Goal: Task Accomplishment & Management: Use online tool/utility

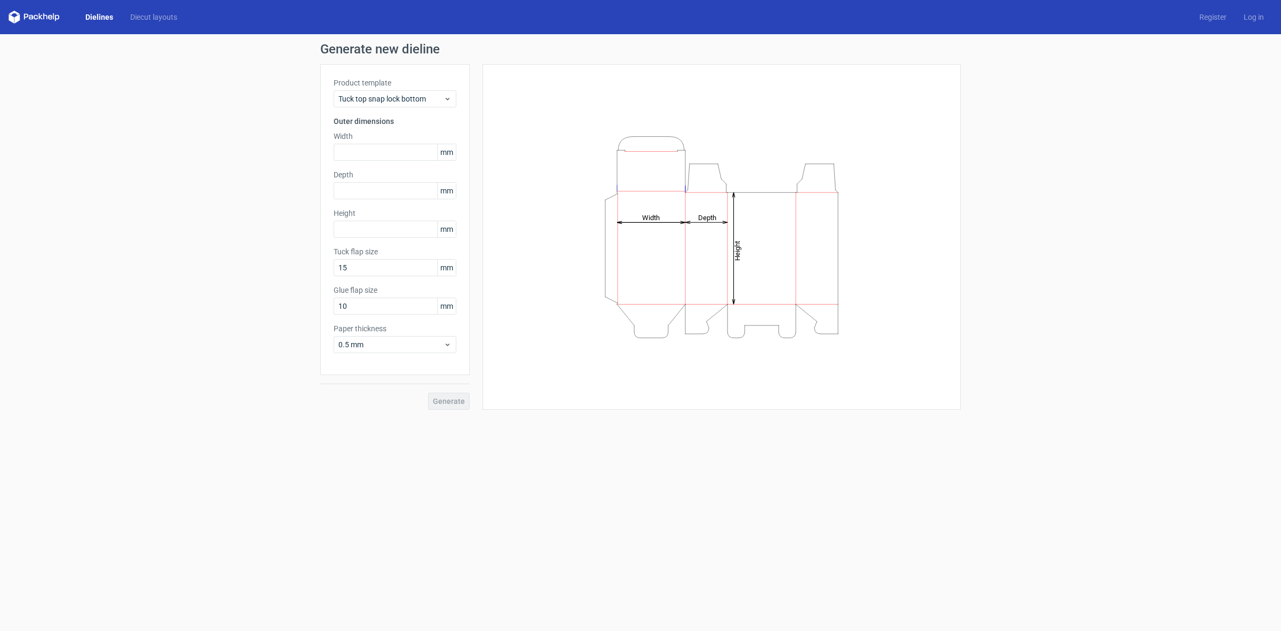
click at [147, 25] on div "Dielines Diecut layouts Register Log in" at bounding box center [640, 17] width 1281 height 34
click at [147, 20] on link "Diecut layouts" at bounding box center [154, 17] width 64 height 11
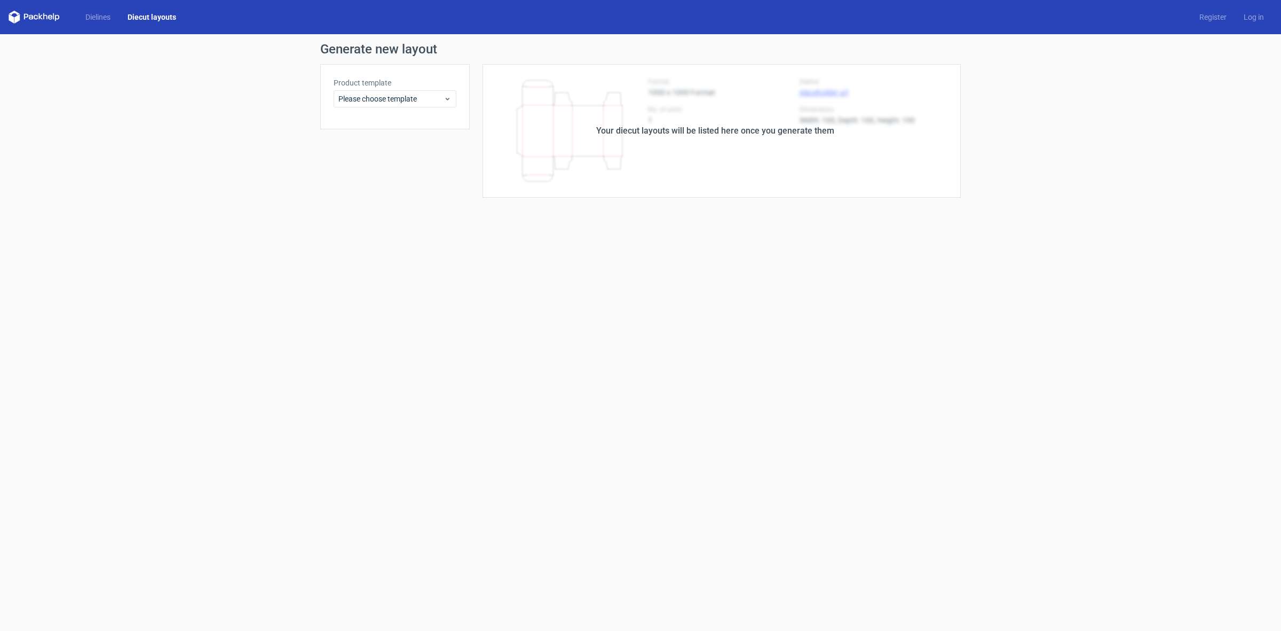
click at [356, 79] on label "Product template" at bounding box center [395, 82] width 123 height 11
click at [46, 12] on icon at bounding box center [34, 17] width 51 height 13
click at [24, 19] on icon at bounding box center [26, 17] width 4 height 6
click at [19, 19] on icon at bounding box center [34, 17] width 51 height 13
click at [19, 19] on polygon at bounding box center [16, 18] width 5 height 9
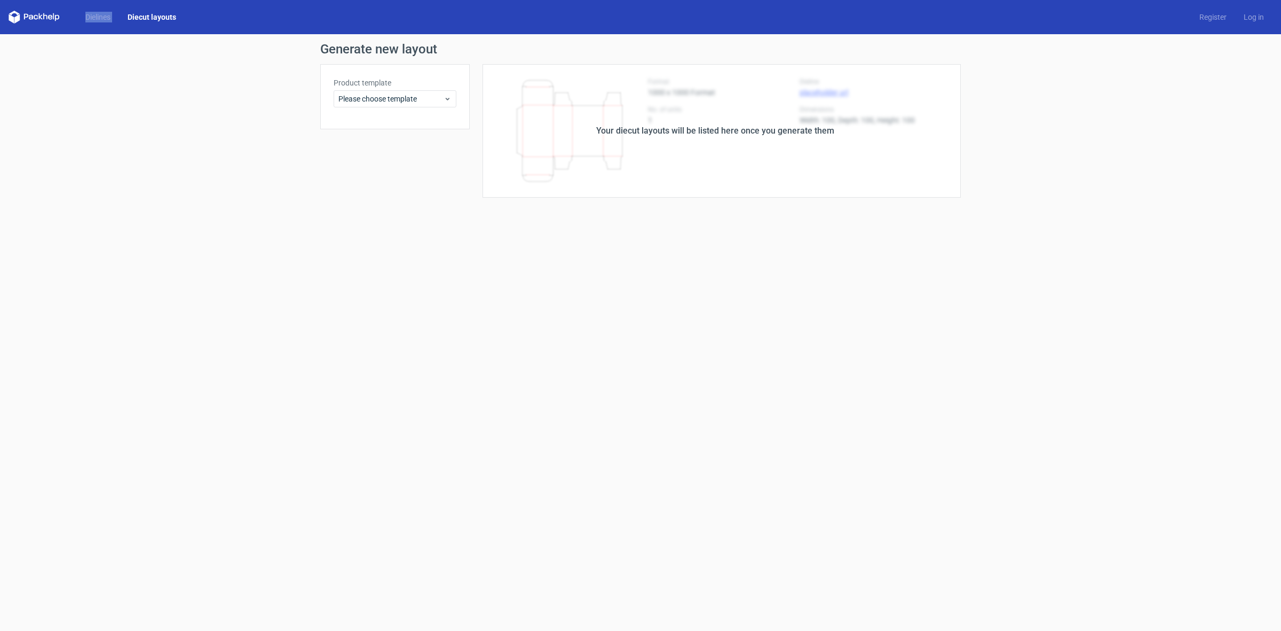
click at [19, 19] on polygon at bounding box center [16, 18] width 5 height 9
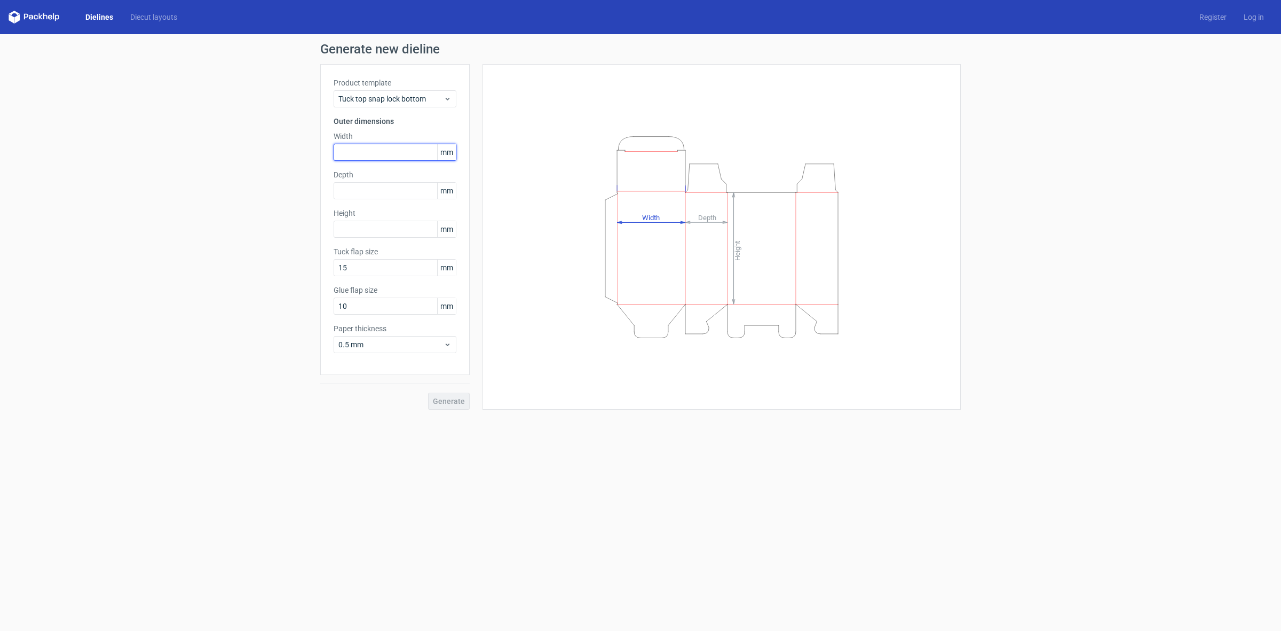
click at [370, 149] on input "text" at bounding box center [395, 152] width 123 height 17
click at [369, 233] on input "text" at bounding box center [395, 229] width 123 height 17
click at [359, 147] on input "text" at bounding box center [395, 152] width 123 height 17
type input "150"
click at [371, 227] on input "text" at bounding box center [395, 229] width 123 height 17
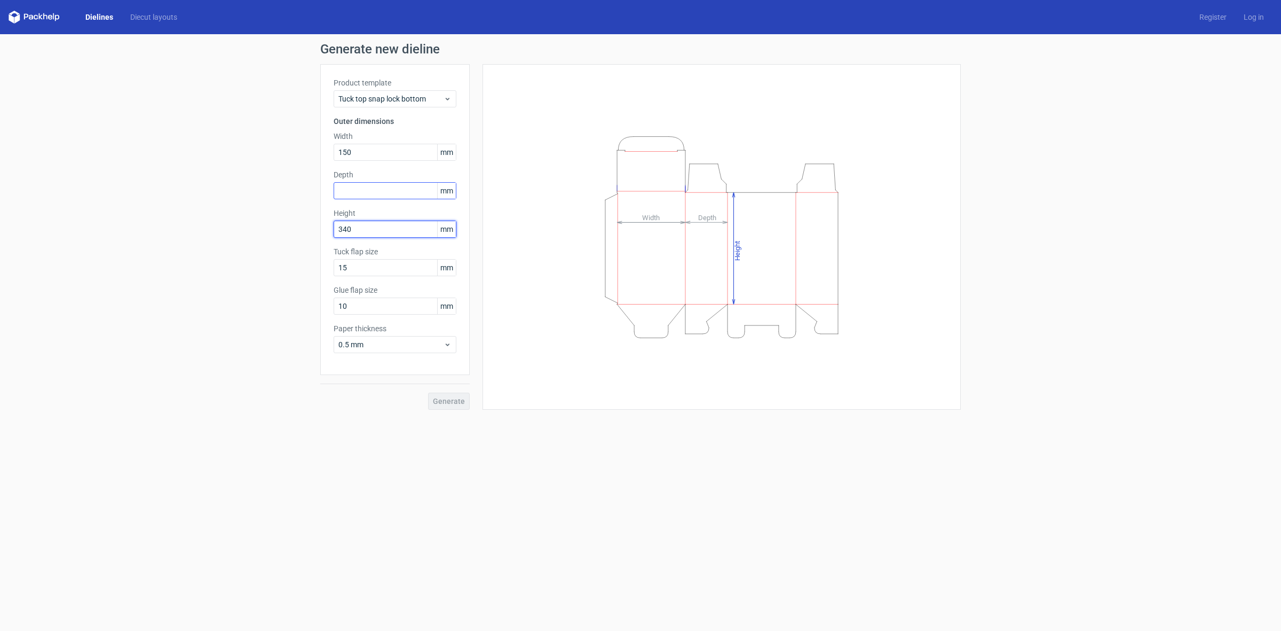
type input "340"
click at [372, 196] on input "text" at bounding box center [395, 190] width 123 height 17
click at [359, 184] on input "text" at bounding box center [395, 190] width 123 height 17
type input "260"
click at [450, 400] on span "Generate" at bounding box center [449, 400] width 32 height 7
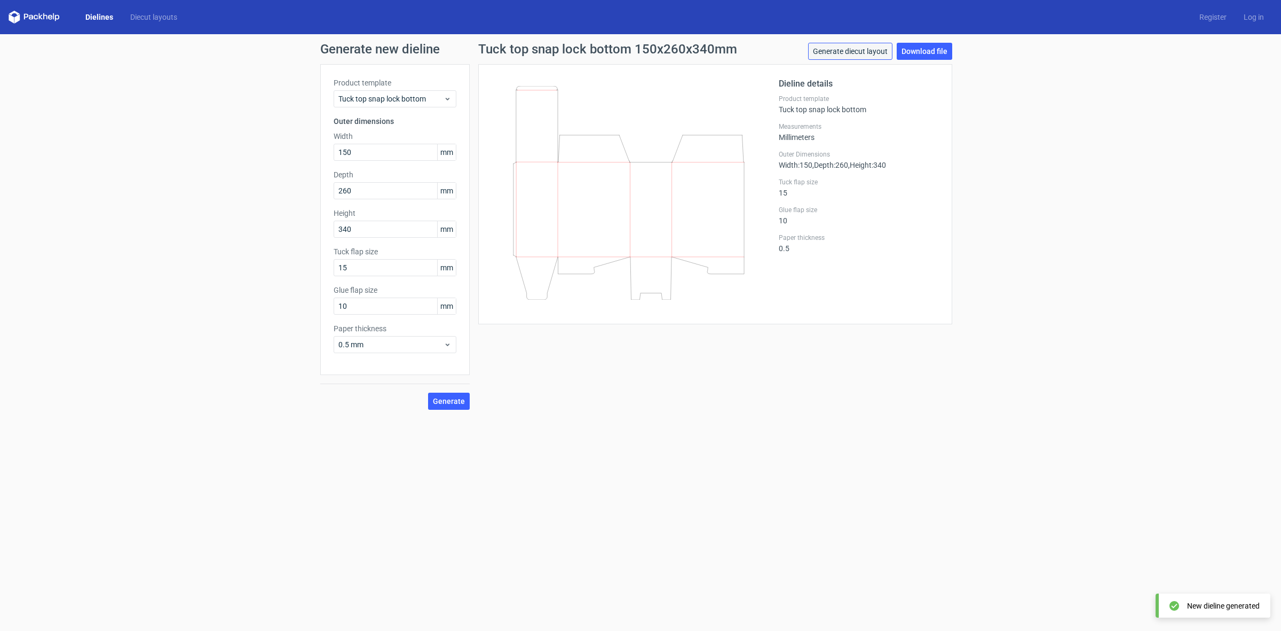
click at [824, 49] on link "Generate diecut layout" at bounding box center [850, 51] width 84 height 17
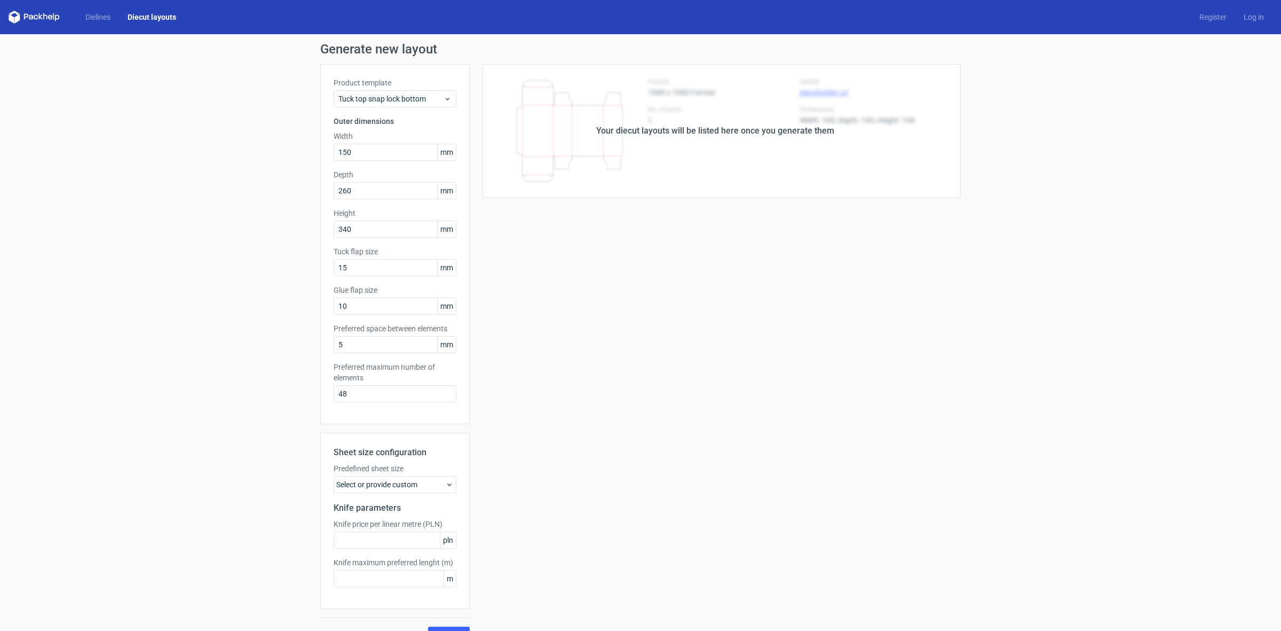
click at [696, 137] on div "Your diecut layouts will be listed here once you generate them" at bounding box center [715, 130] width 238 height 13
click at [460, 489] on div "Sheet size configuration Predefined sheet size Select or provide custom Knife p…" at bounding box center [394, 520] width 149 height 176
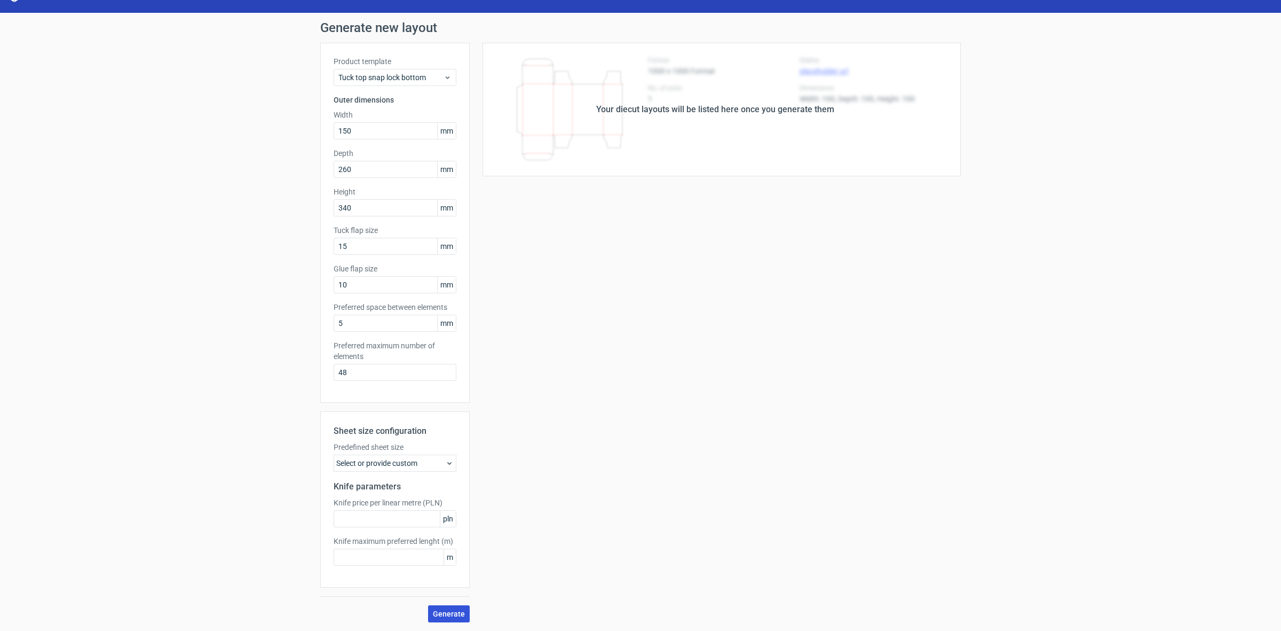
click at [438, 618] on button "Generate" at bounding box center [449, 613] width 42 height 17
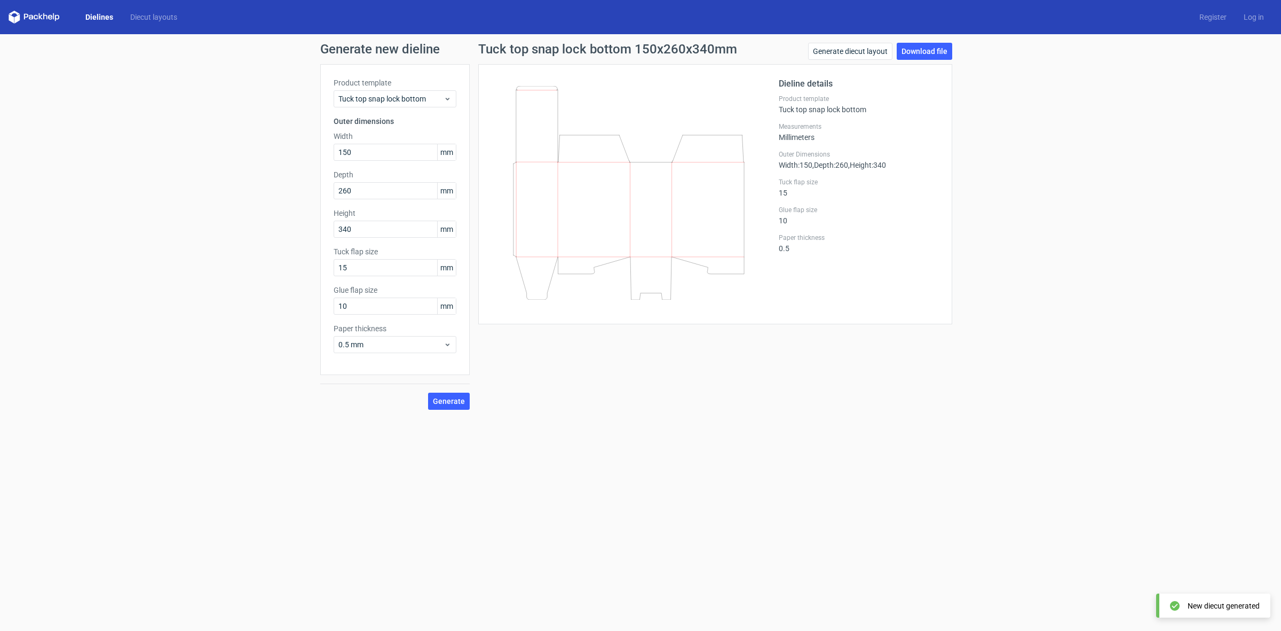
click at [676, 199] on icon at bounding box center [628, 193] width 257 height 214
click at [941, 57] on link "Download file" at bounding box center [925, 51] width 56 height 17
click at [422, 106] on div "Tuck top snap lock bottom" at bounding box center [395, 98] width 123 height 17
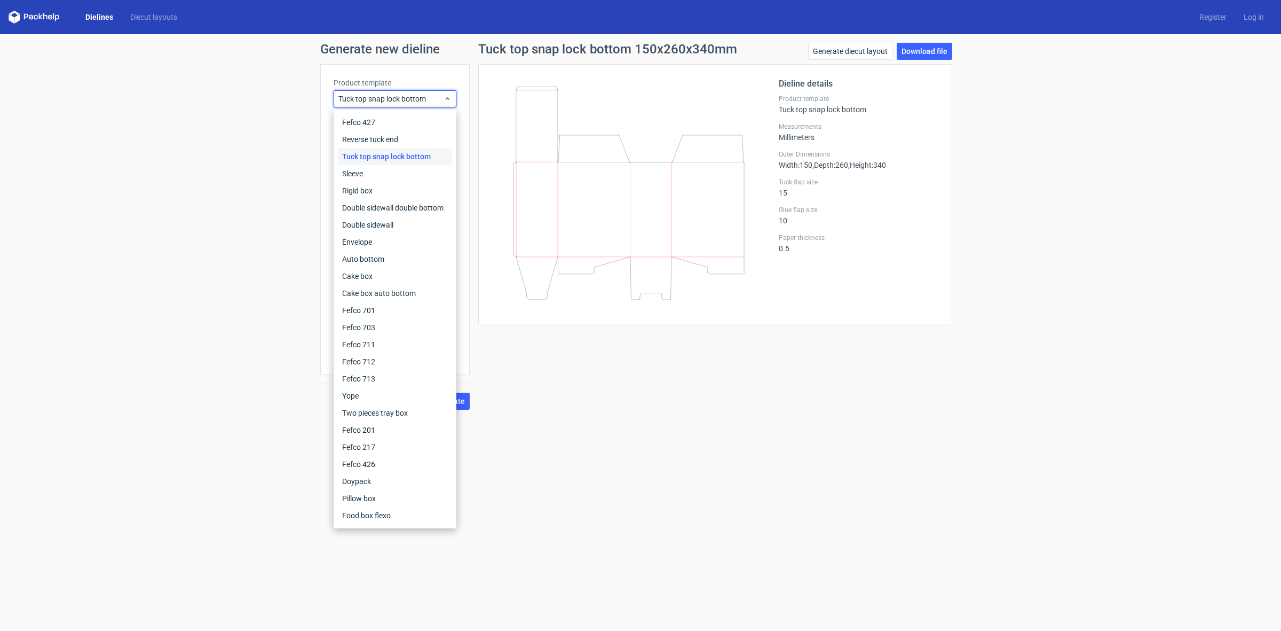
click at [655, 412] on div "Generate new dieline Product template Tuck top snap lock bottom Outer dimension…" at bounding box center [640, 226] width 1281 height 384
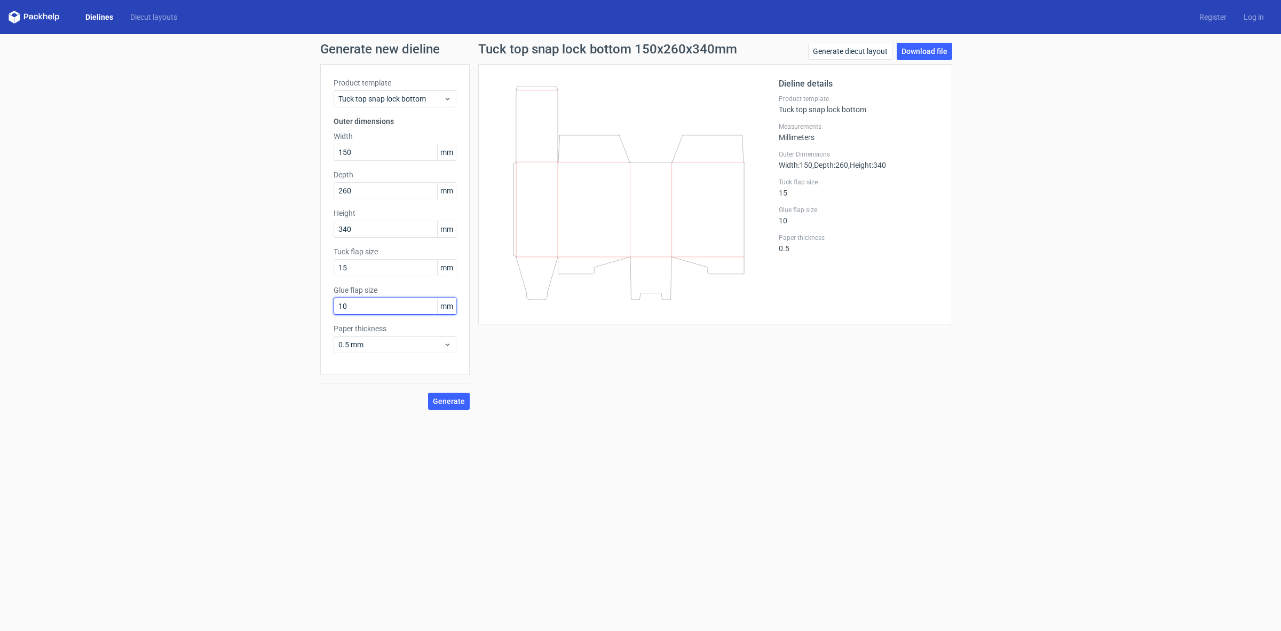
click at [369, 310] on input "10" at bounding box center [395, 305] width 123 height 17
click at [383, 265] on input "15" at bounding box center [395, 267] width 123 height 17
click at [343, 336] on div "0.5 mm" at bounding box center [395, 344] width 123 height 17
click at [384, 399] on div "1 mm" at bounding box center [395, 402] width 114 height 17
click at [375, 353] on div "Product template Tuck top snap lock bottom Outer dimensions Width 150 mm Depth …" at bounding box center [394, 219] width 149 height 311
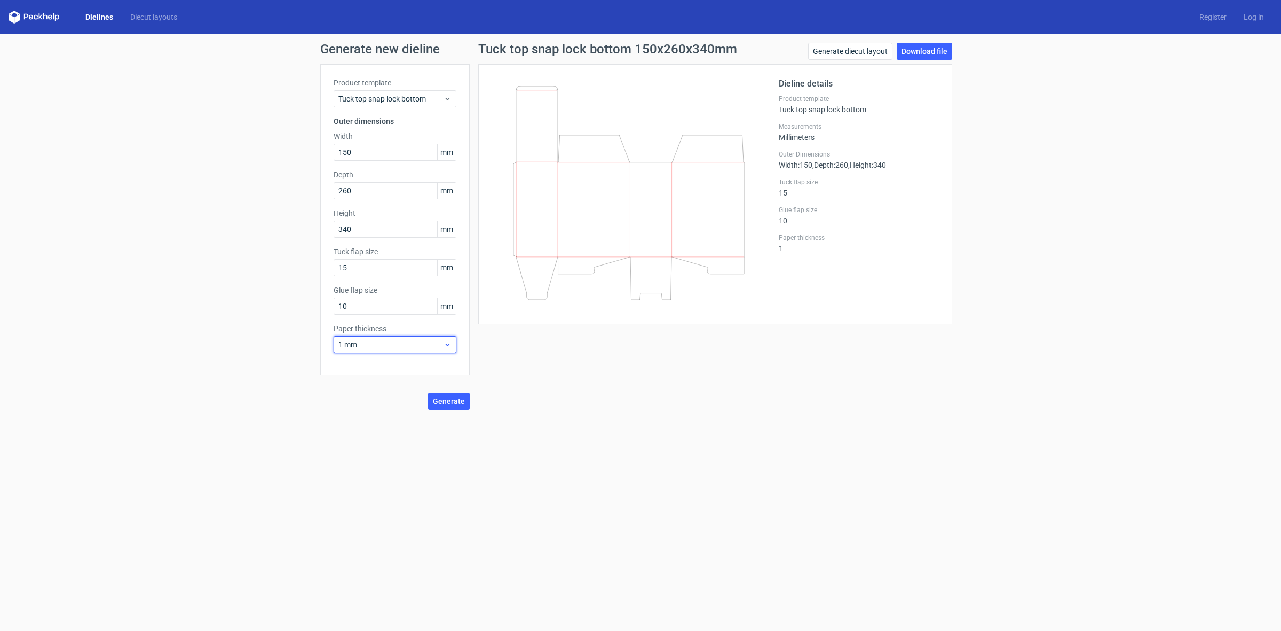
click at [373, 336] on div "1 mm" at bounding box center [395, 344] width 123 height 17
click at [380, 348] on span "1 mm" at bounding box center [391, 344] width 105 height 11
click at [356, 337] on div "1 mm" at bounding box center [395, 344] width 123 height 17
click at [379, 450] on div "4 mm" at bounding box center [395, 453] width 114 height 17
click at [361, 345] on span "4 mm" at bounding box center [391, 344] width 105 height 11
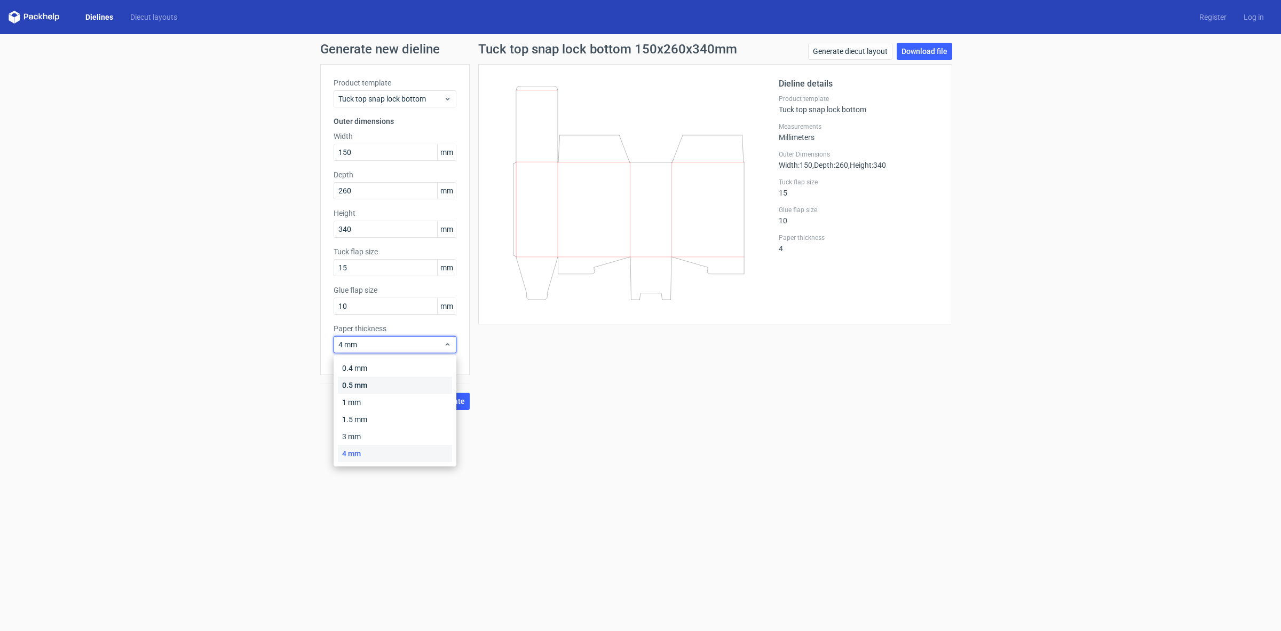
click at [362, 382] on div "0.5 mm" at bounding box center [395, 384] width 114 height 17
click at [362, 352] on div "0.5 mm" at bounding box center [395, 344] width 123 height 17
click at [366, 374] on div "0.4 mm" at bounding box center [395, 367] width 114 height 17
click at [382, 354] on div "Product template Tuck top snap lock bottom Outer dimensions Width 150 mm Depth …" at bounding box center [394, 219] width 149 height 311
drag, startPoint x: 376, startPoint y: 343, endPoint x: 375, endPoint y: 353, distance: 10.2
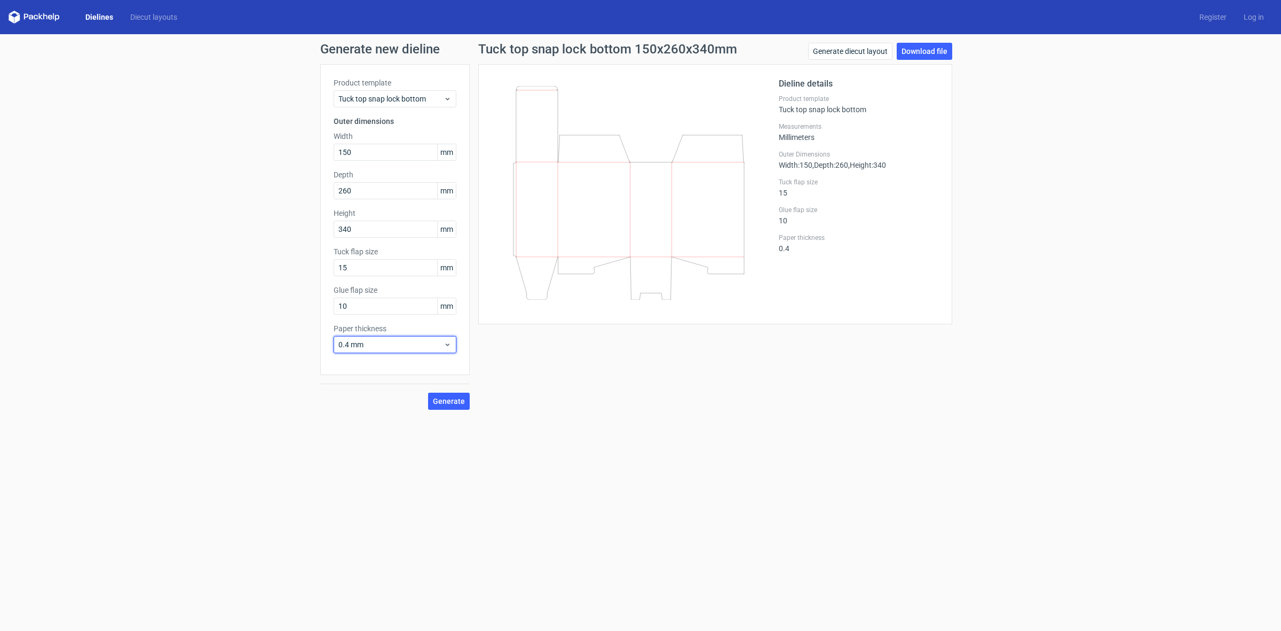
click at [375, 345] on span "0.4 mm" at bounding box center [391, 344] width 105 height 11
click at [380, 390] on div "0.5 mm" at bounding box center [395, 384] width 114 height 17
click at [454, 402] on span "Generate" at bounding box center [449, 400] width 32 height 7
click at [849, 54] on link "Generate diecut layout" at bounding box center [850, 51] width 84 height 17
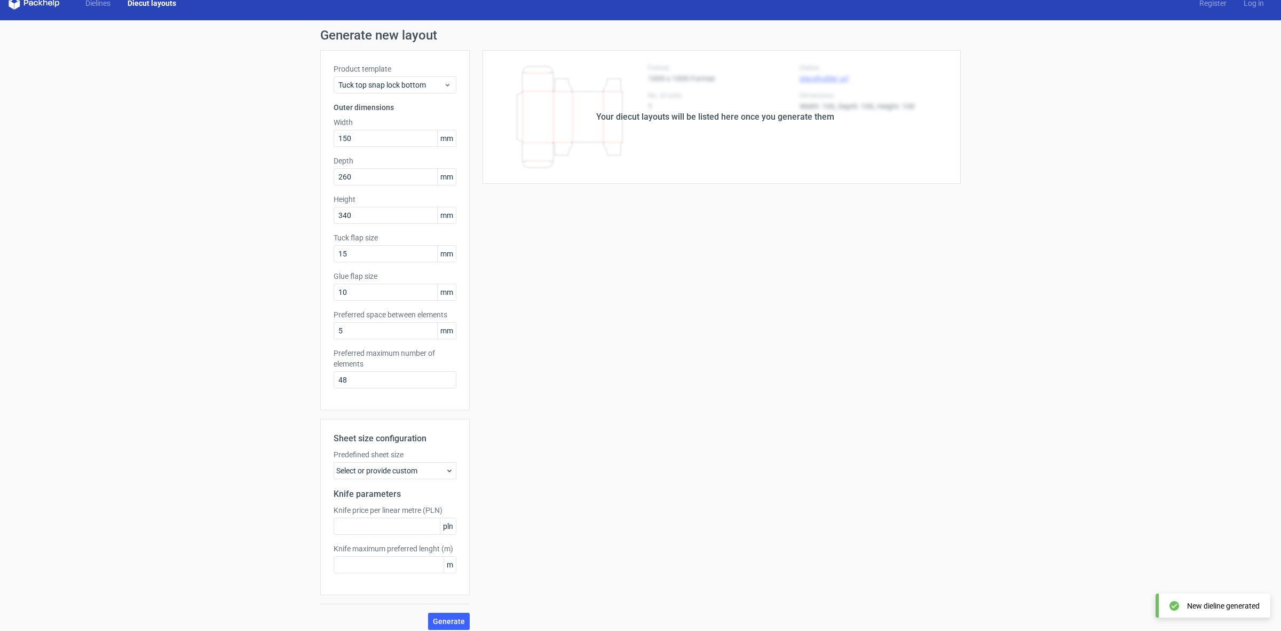
scroll to position [21, 0]
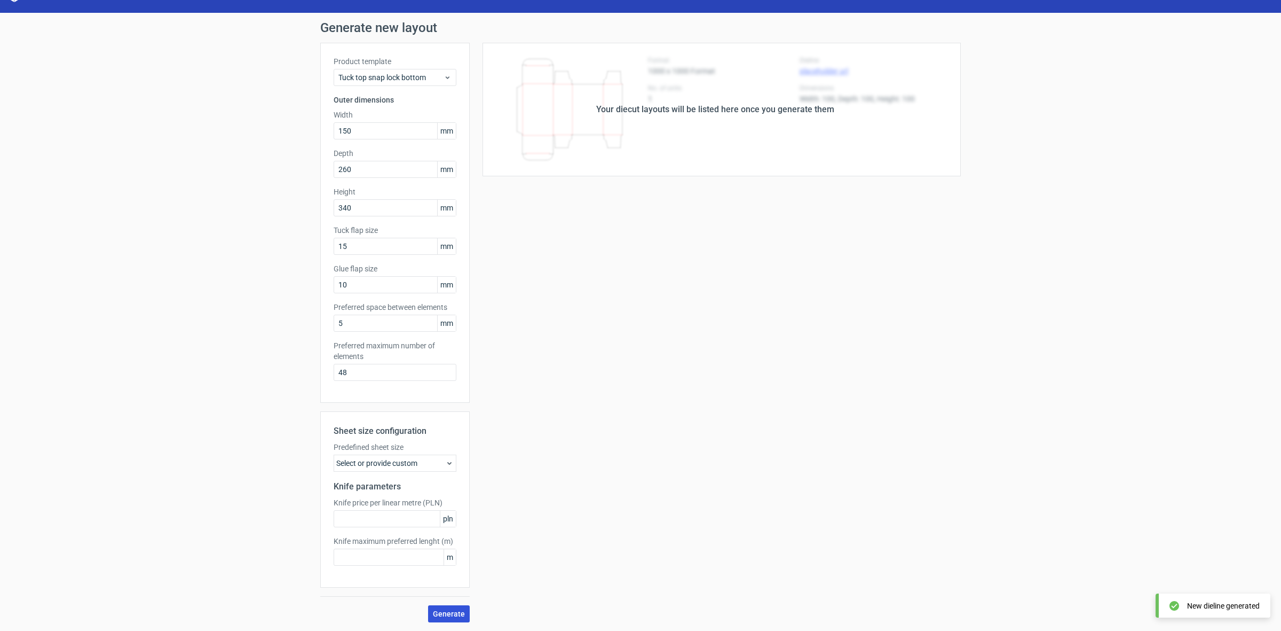
click at [455, 615] on span "Generate" at bounding box center [449, 613] width 32 height 7
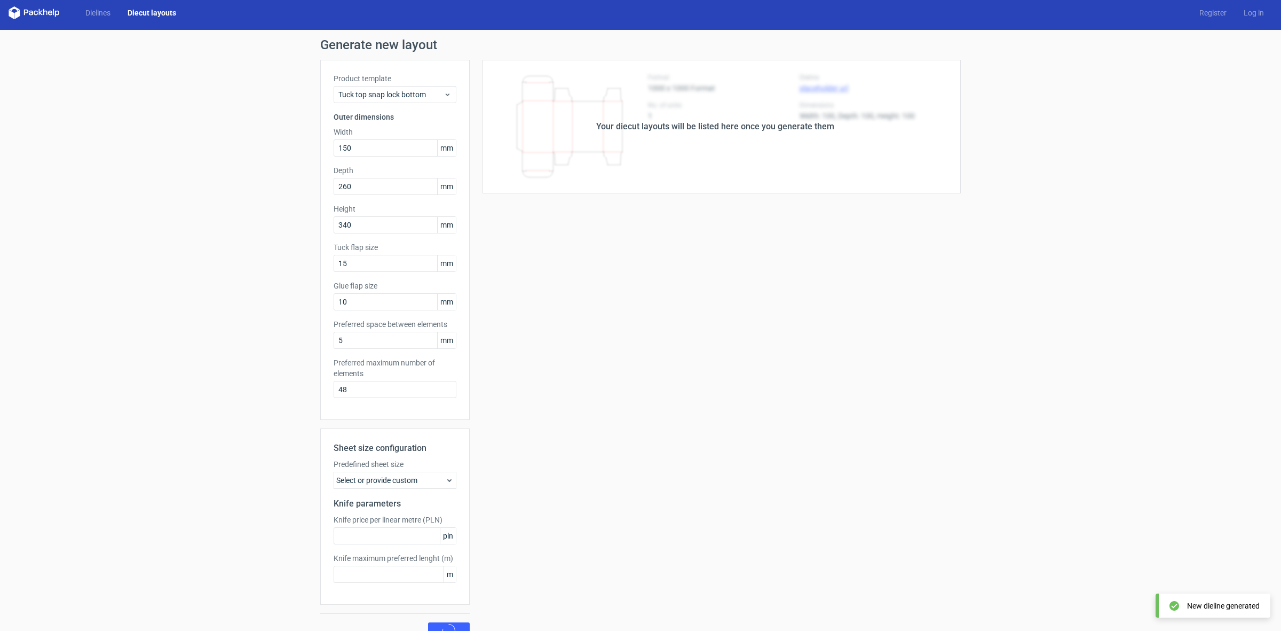
scroll to position [0, 0]
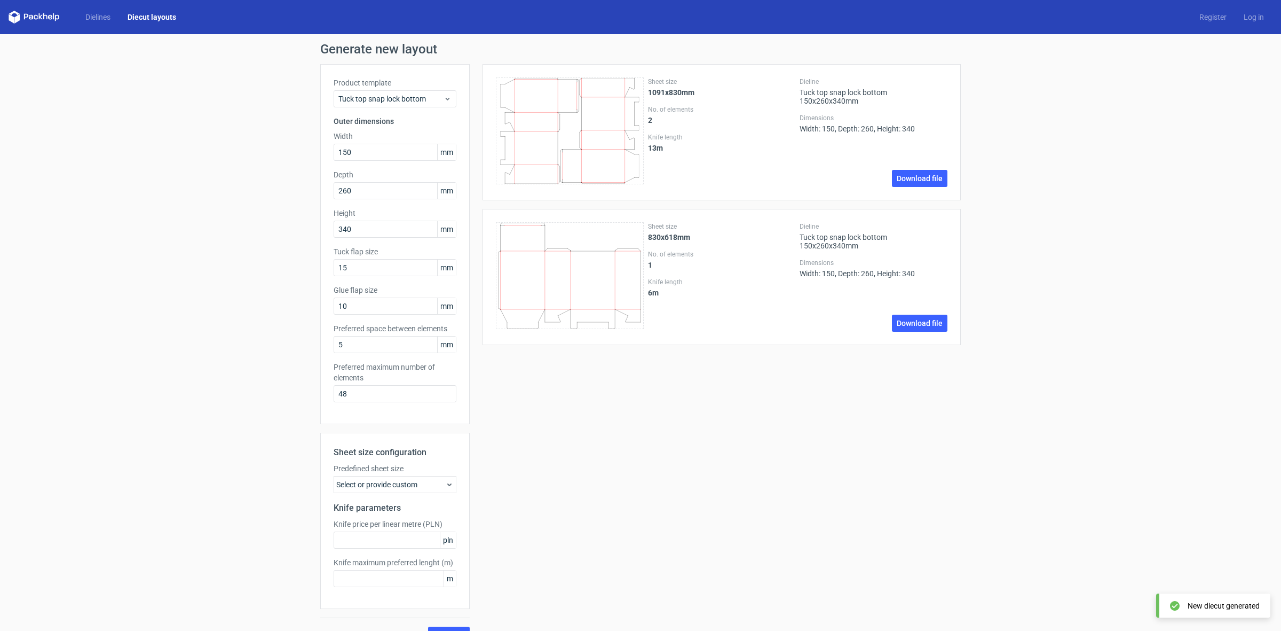
click at [25, 17] on icon at bounding box center [26, 17] width 4 height 6
click at [100, 17] on link "Dielines" at bounding box center [98, 17] width 42 height 11
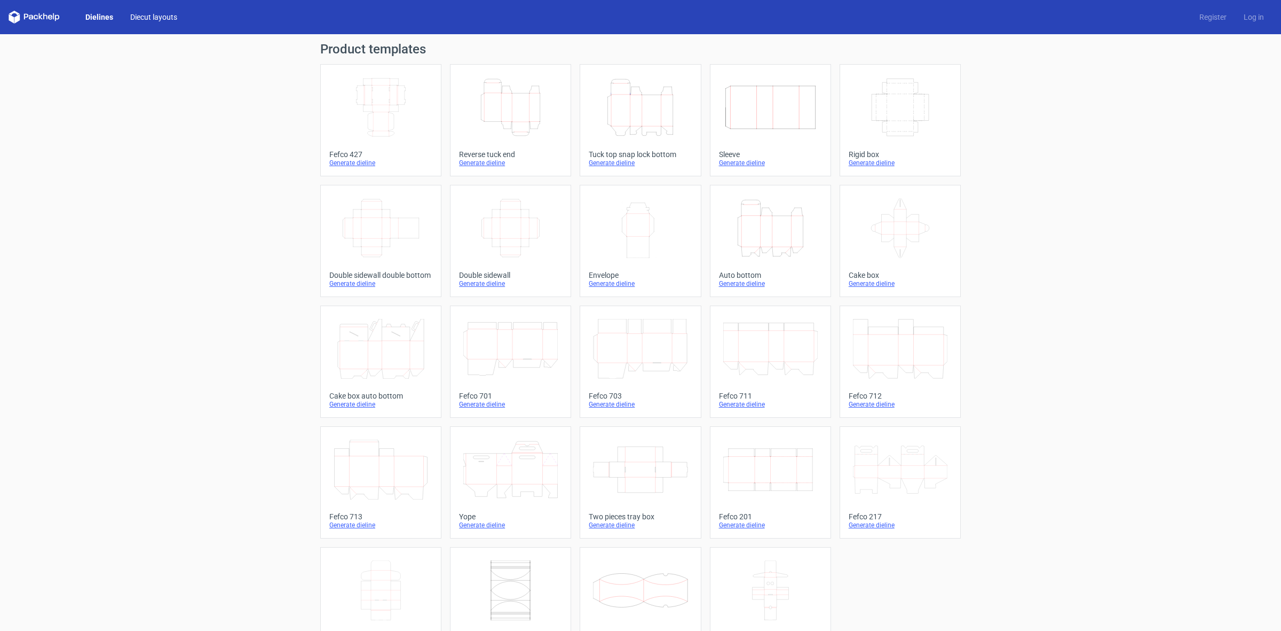
click at [159, 19] on link "Diecut layouts" at bounding box center [154, 17] width 64 height 11
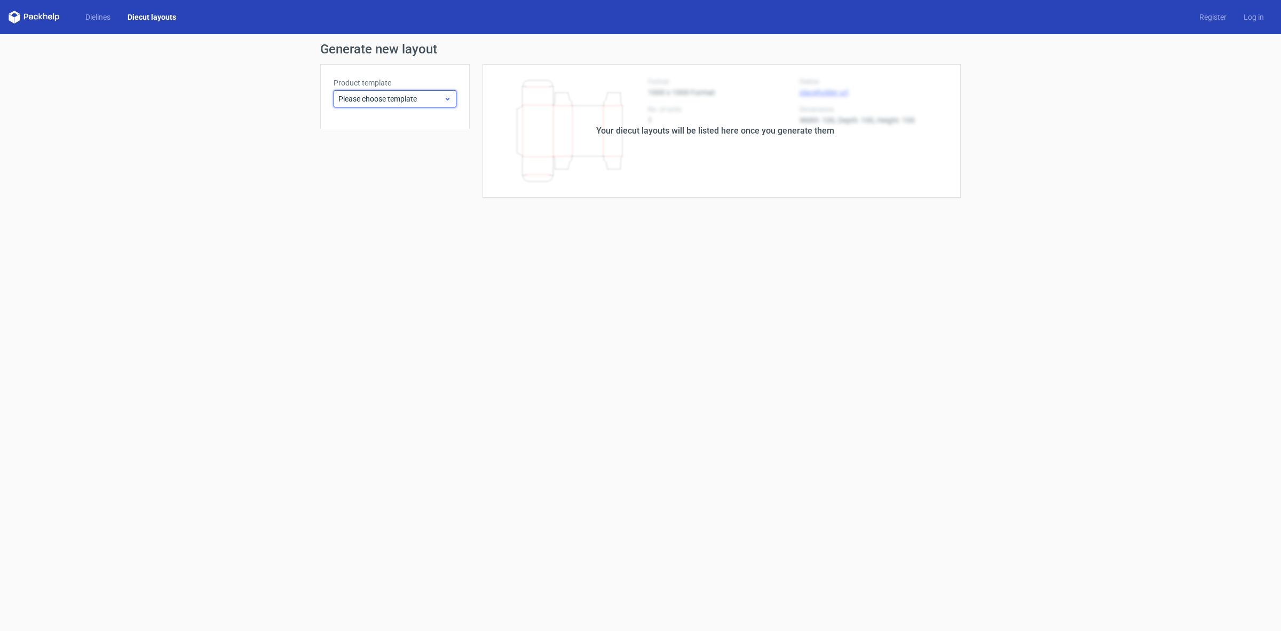
click at [413, 99] on span "Please choose template" at bounding box center [391, 98] width 105 height 11
click at [385, 142] on div "Reverse tuck end" at bounding box center [395, 139] width 114 height 17
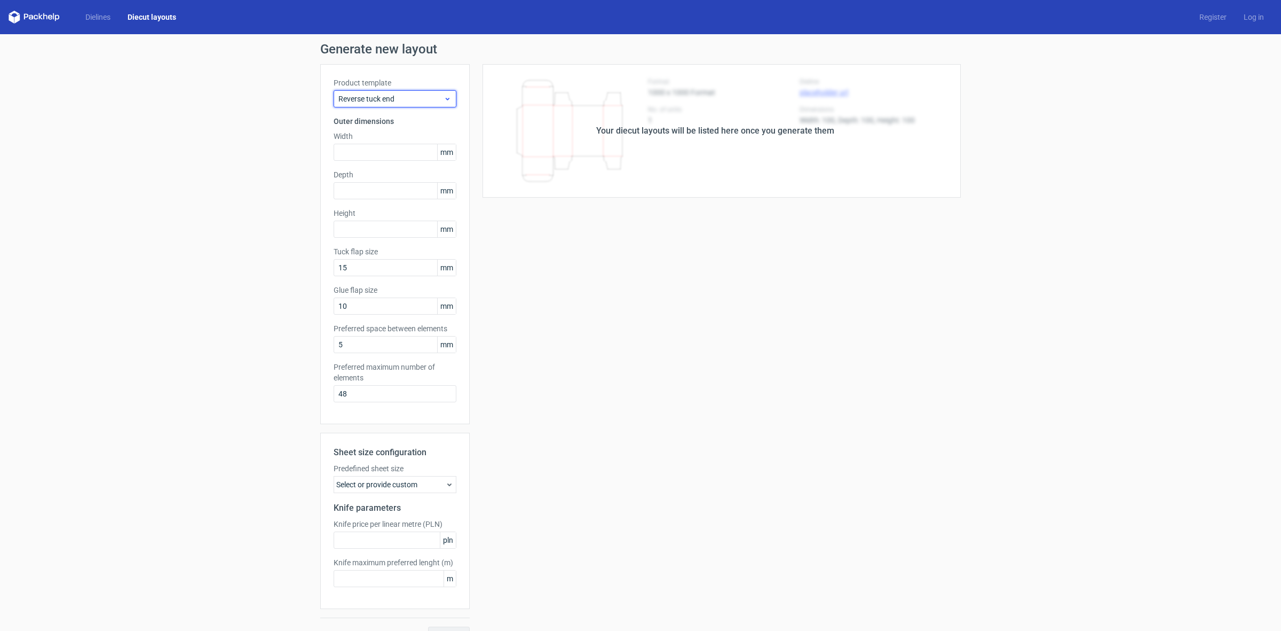
click at [391, 97] on span "Reverse tuck end" at bounding box center [391, 98] width 105 height 11
click at [394, 147] on div "Reverse tuck end" at bounding box center [390, 139] width 114 height 17
click at [394, 95] on span "Reverse tuck end" at bounding box center [391, 98] width 105 height 11
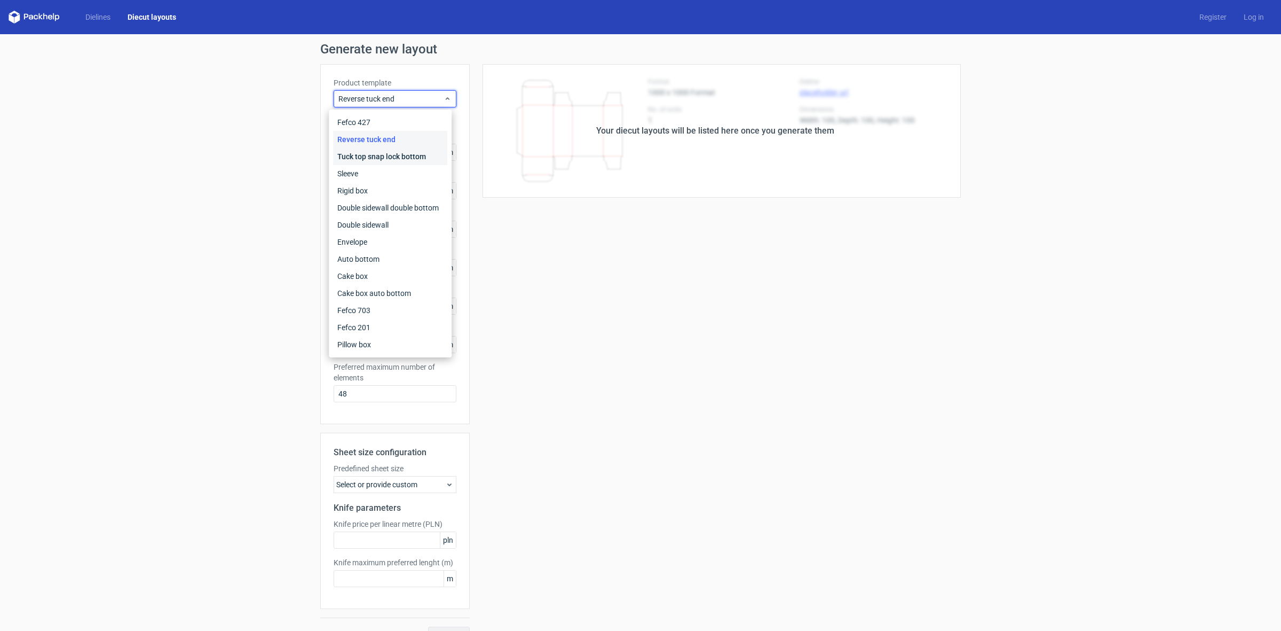
click at [396, 156] on div "Tuck top snap lock bottom" at bounding box center [390, 156] width 114 height 17
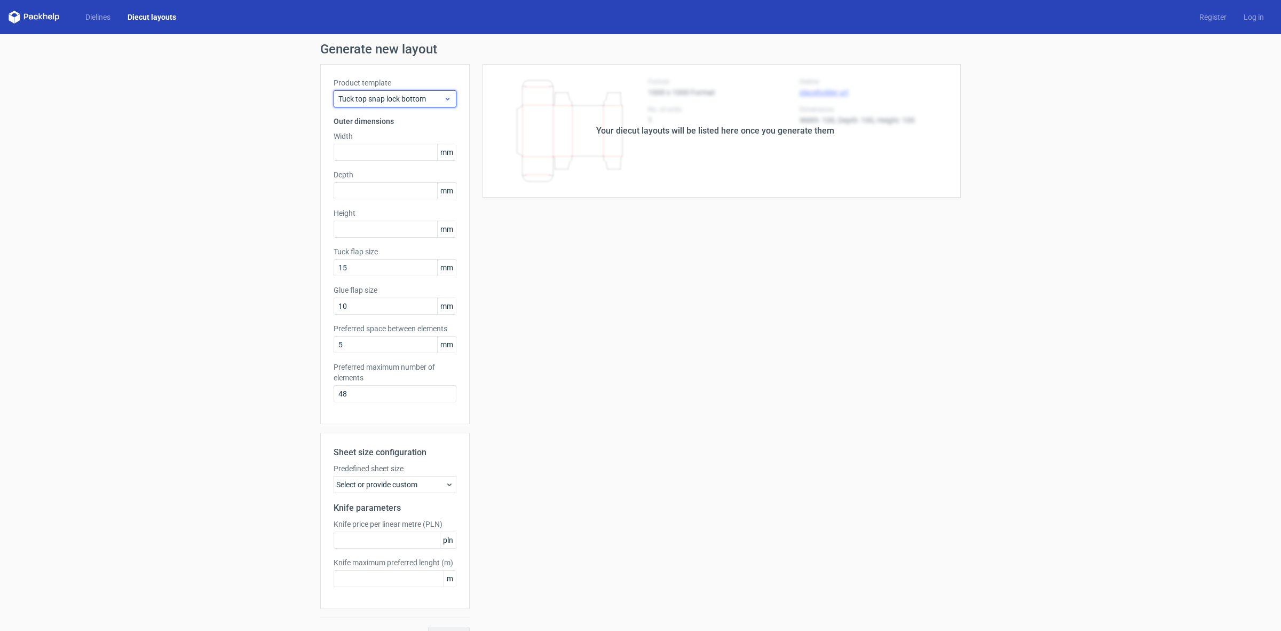
click at [380, 99] on span "Tuck top snap lock bottom" at bounding box center [391, 98] width 105 height 11
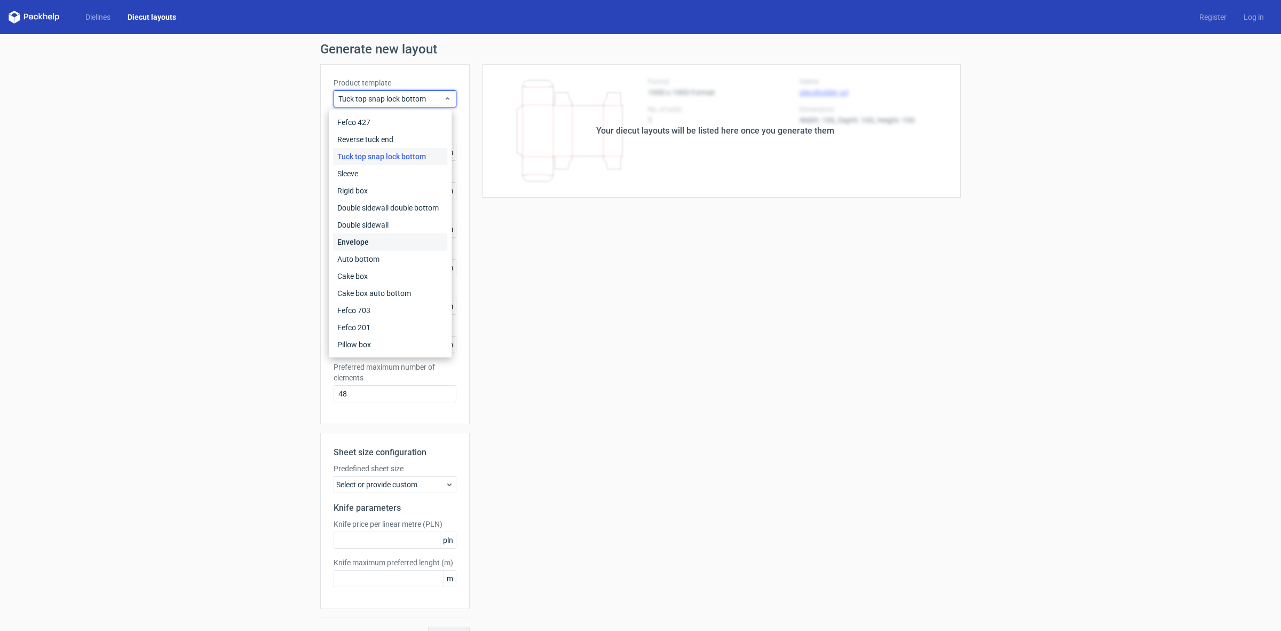
click at [394, 235] on div "Envelope" at bounding box center [390, 241] width 114 height 17
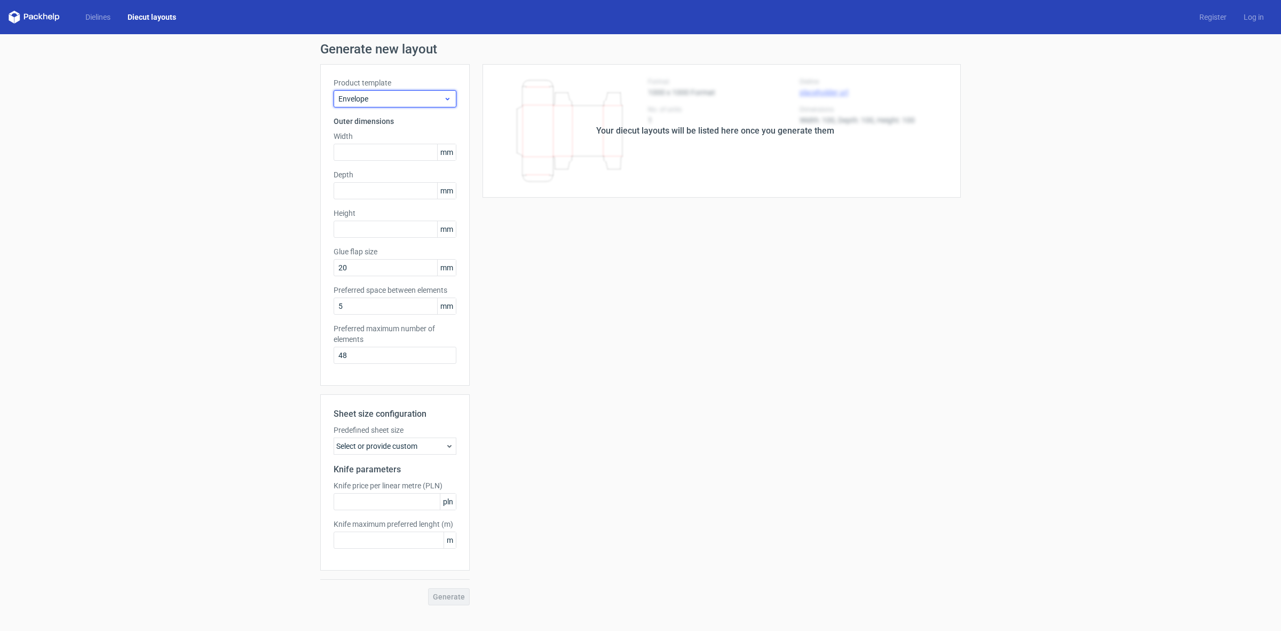
click at [405, 103] on span "Envelope" at bounding box center [391, 98] width 105 height 11
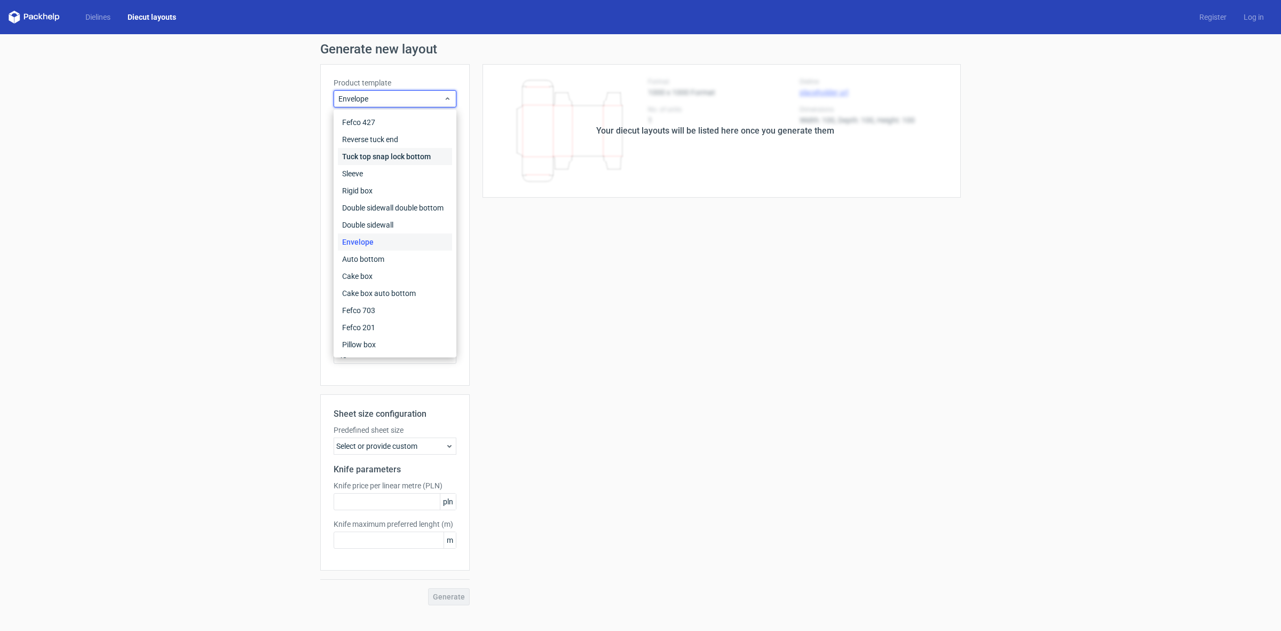
click at [408, 159] on div "Tuck top snap lock bottom" at bounding box center [395, 156] width 114 height 17
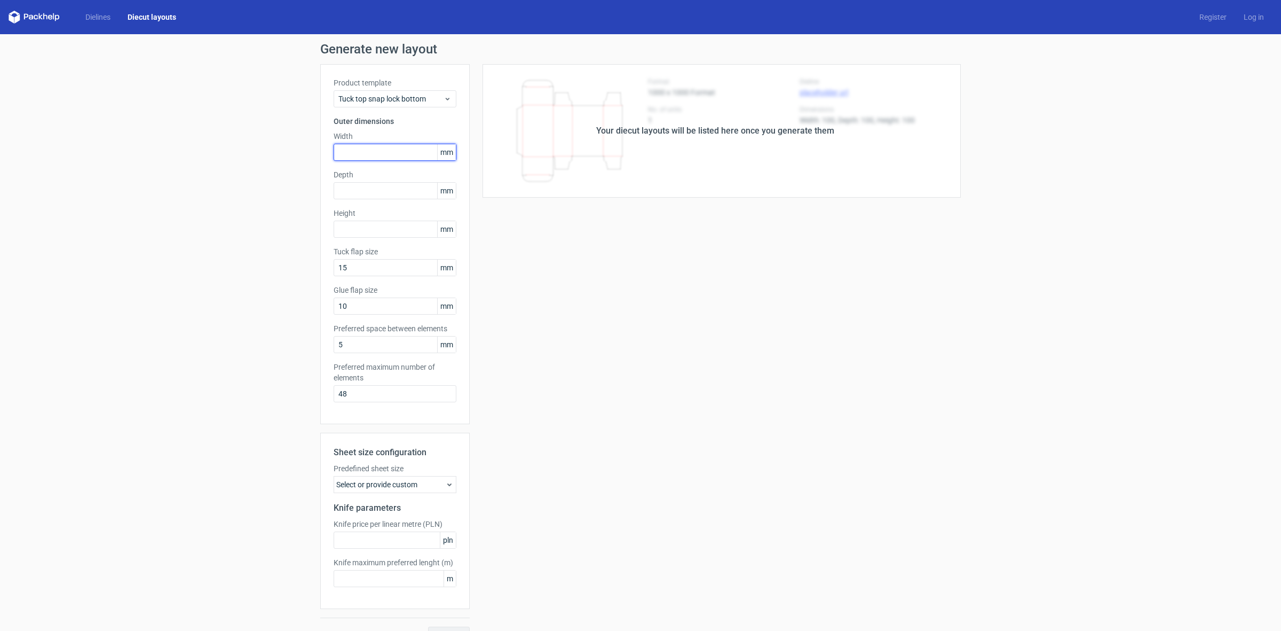
click at [338, 149] on input "text" at bounding box center [395, 152] width 123 height 17
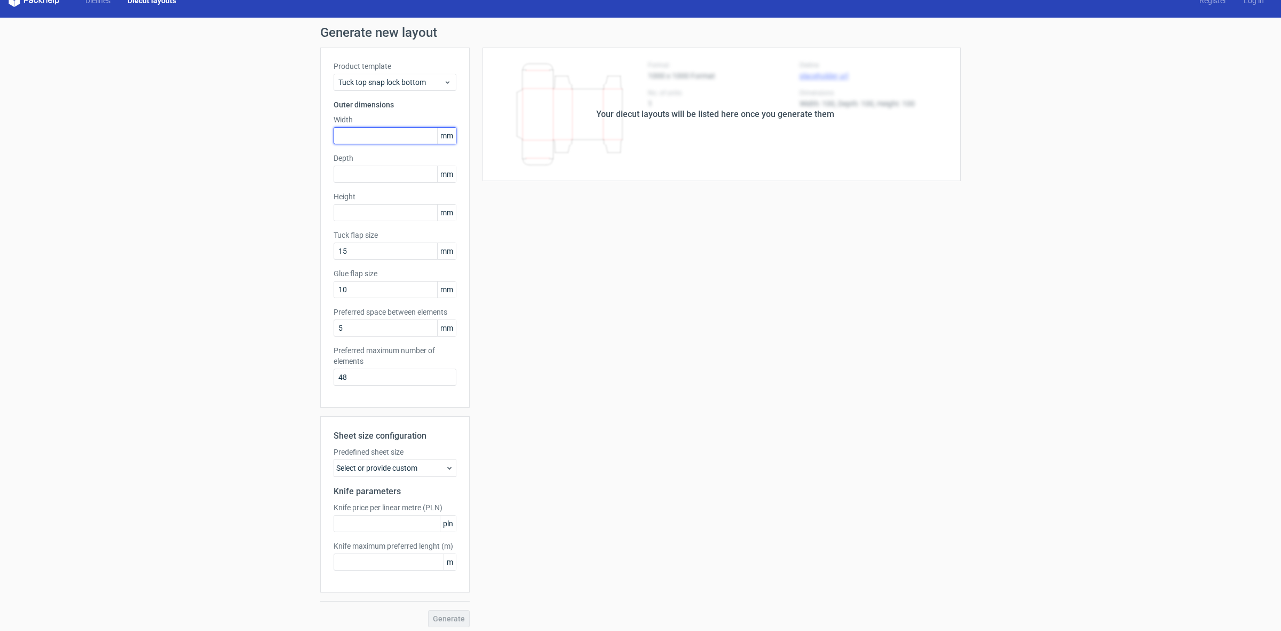
scroll to position [21, 0]
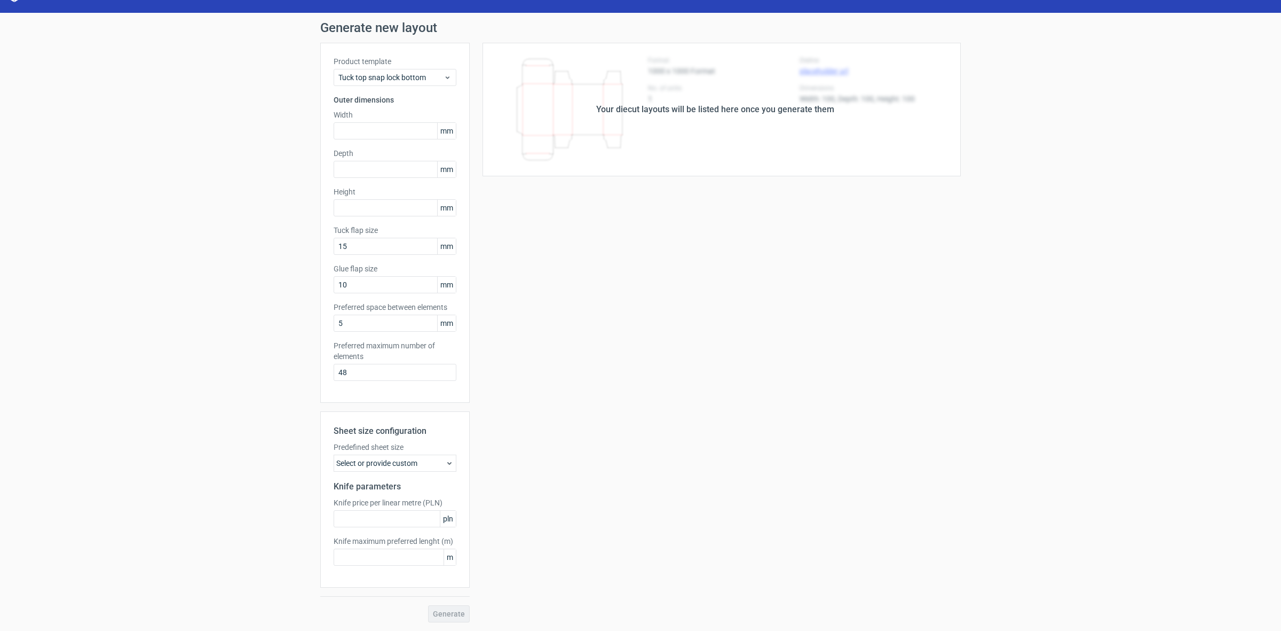
click at [408, 467] on div "Select or provide custom" at bounding box center [395, 462] width 123 height 17
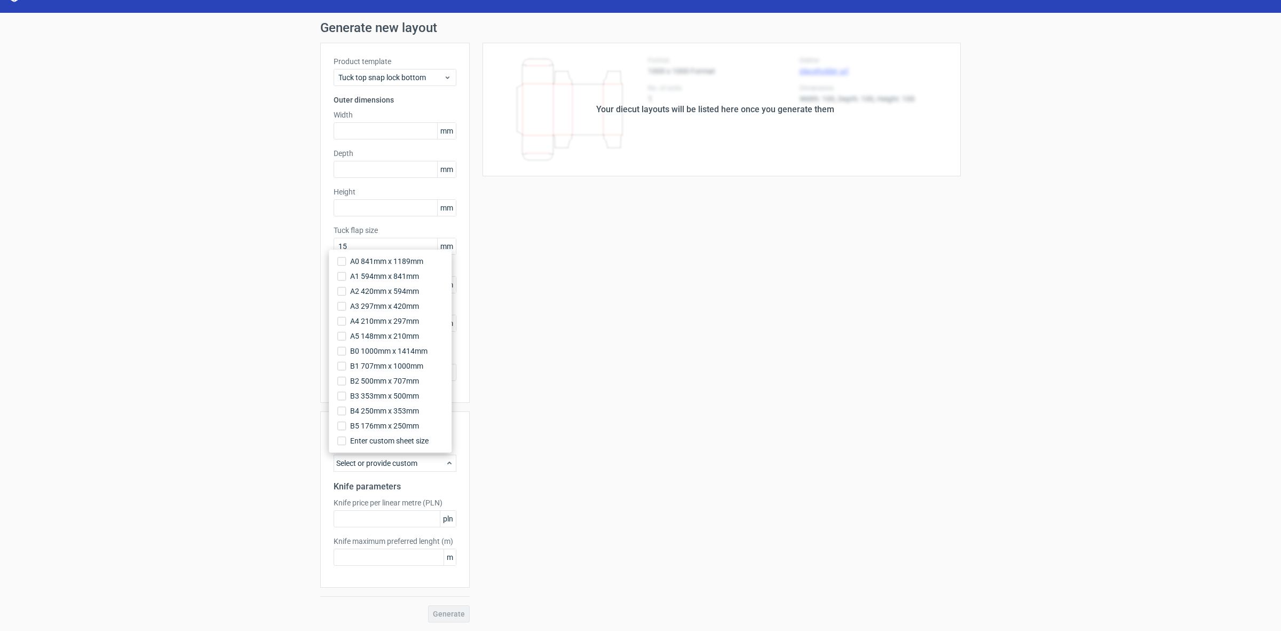
click at [471, 442] on div "Your diecut layouts will be listed here once you generate them Height Depth Wid…" at bounding box center [715, 332] width 491 height 579
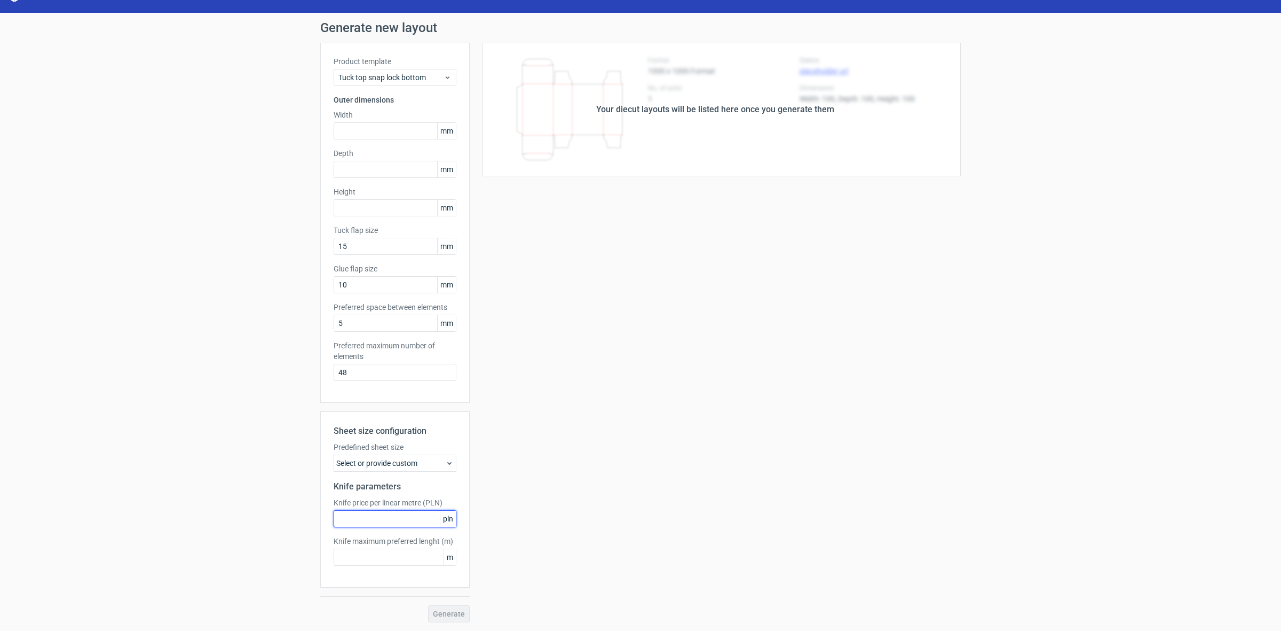
click at [429, 516] on input "text" at bounding box center [395, 518] width 123 height 17
click at [443, 518] on span "pln" at bounding box center [448, 518] width 16 height 16
click at [447, 561] on span "m" at bounding box center [450, 557] width 12 height 16
click at [399, 487] on h2 "Knife parameters" at bounding box center [395, 486] width 123 height 13
click at [398, 477] on div "Sheet size configuration Predefined sheet size Select or provide custom Knife p…" at bounding box center [394, 499] width 149 height 176
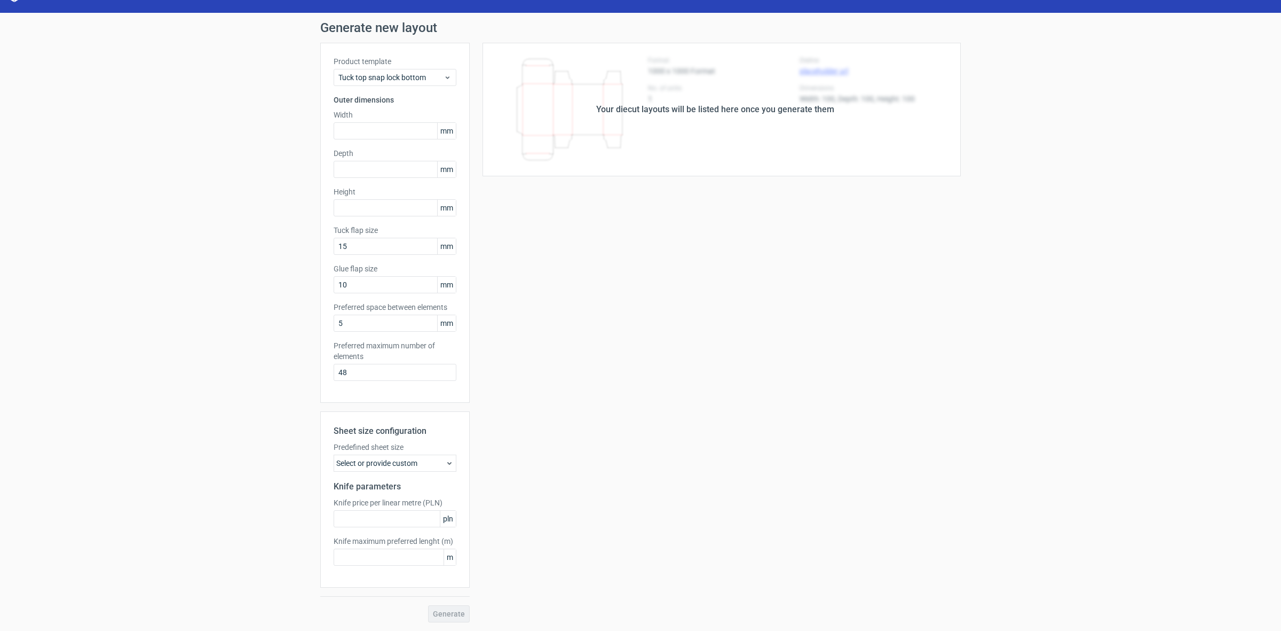
click at [396, 471] on div "Select or provide custom" at bounding box center [395, 462] width 123 height 17
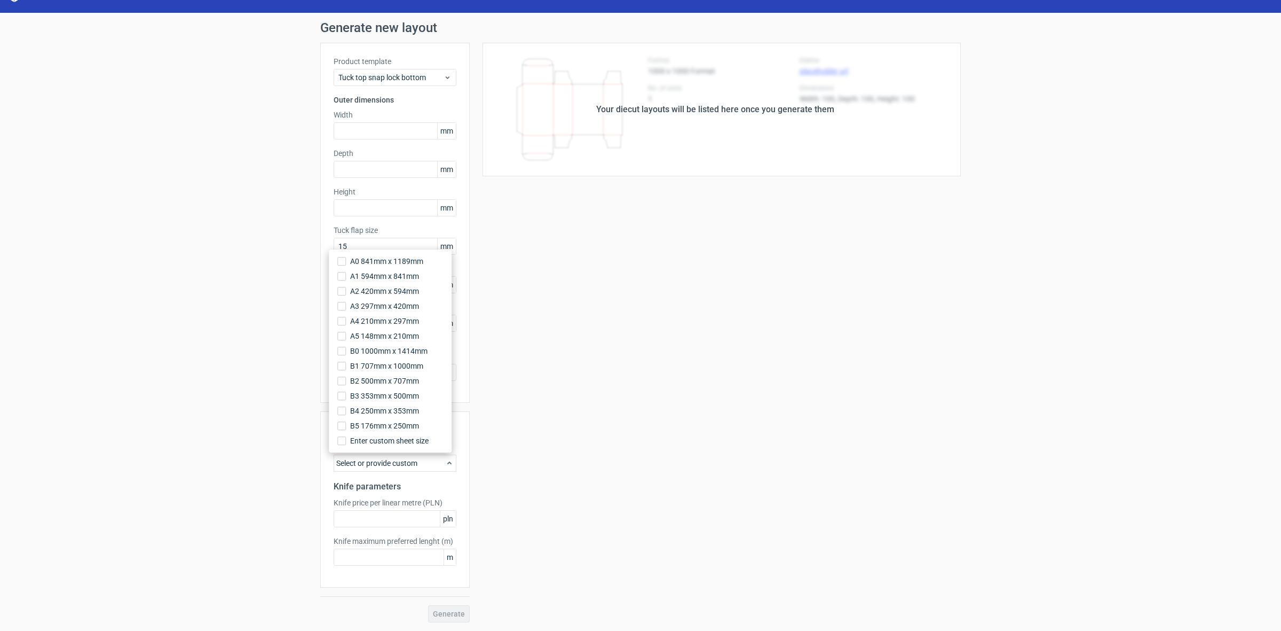
click at [214, 416] on div "Generate new layout Product template Tuck top snap lock bottom Outer dimensions…" at bounding box center [640, 322] width 1281 height 618
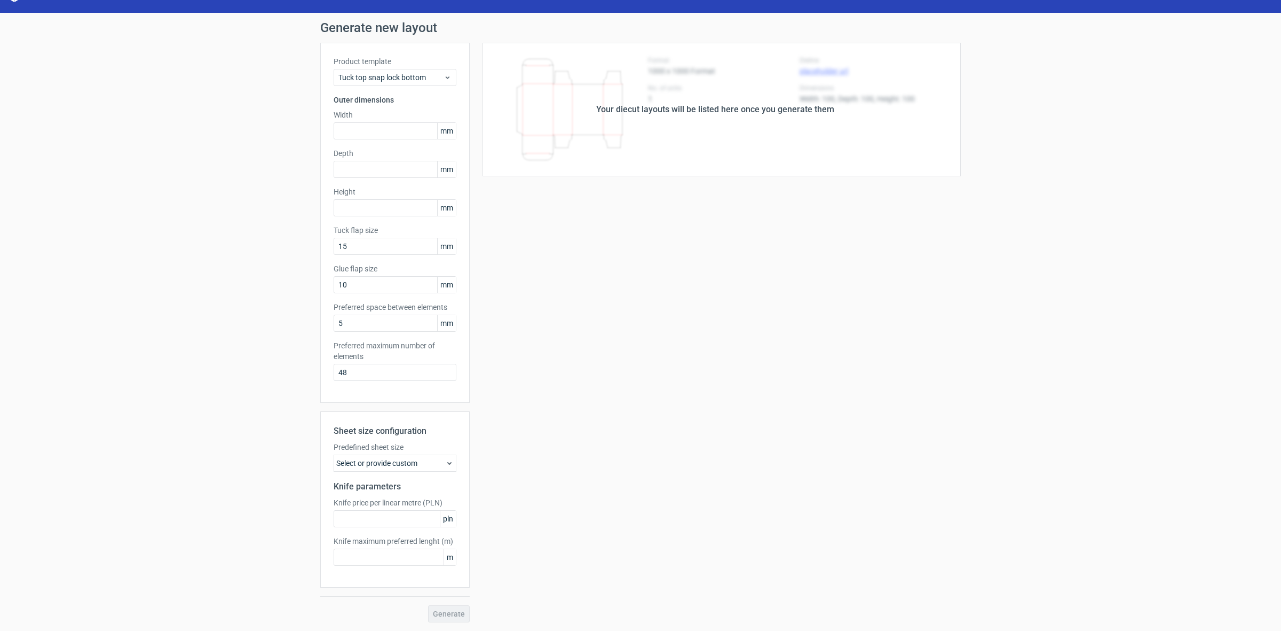
drag, startPoint x: 1096, startPoint y: 404, endPoint x: 1096, endPoint y: 418, distance: 13.3
click at [1096, 414] on div "Generate new layout Product template Tuck top snap lock bottom Outer dimensions…" at bounding box center [640, 322] width 1281 height 618
click at [786, 308] on div "Your diecut layouts will be listed here once you generate them Height Depth Wid…" at bounding box center [715, 332] width 491 height 579
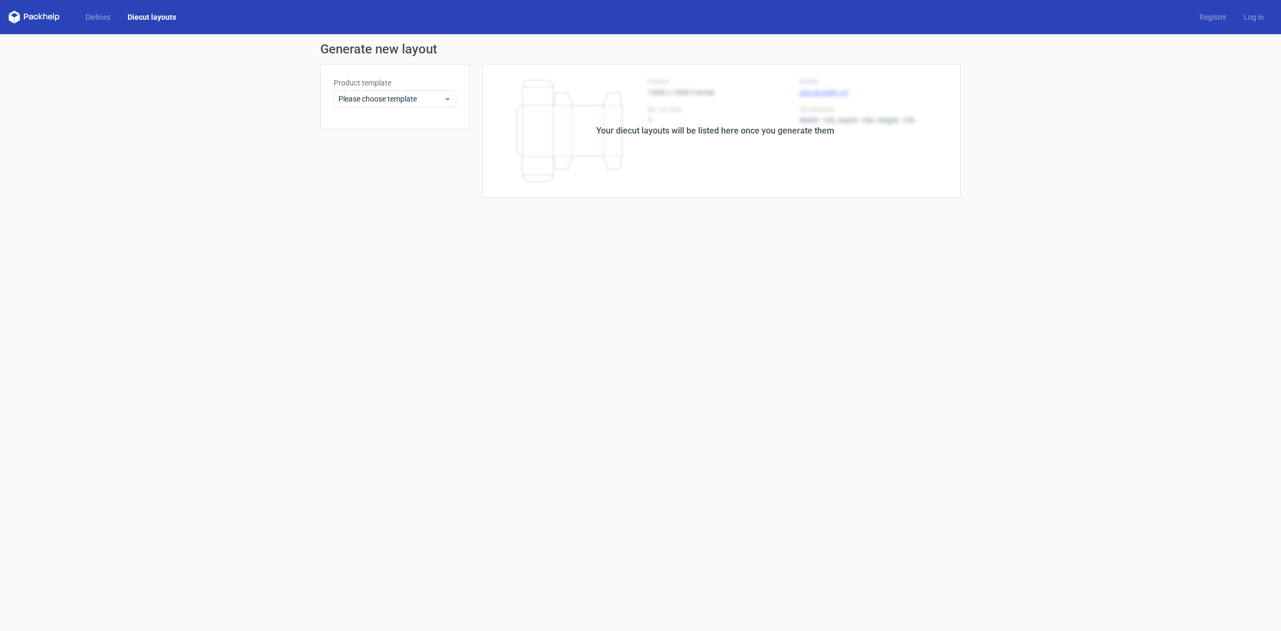
click at [19, 22] on icon at bounding box center [34, 17] width 51 height 13
